Goal: Task Accomplishment & Management: Use online tool/utility

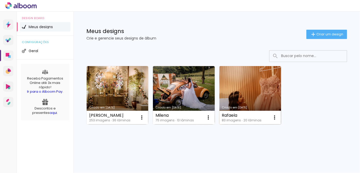
click at [241, 91] on link "Criado em [DATE]" at bounding box center [251, 95] width 62 height 58
